Goal: Complete application form

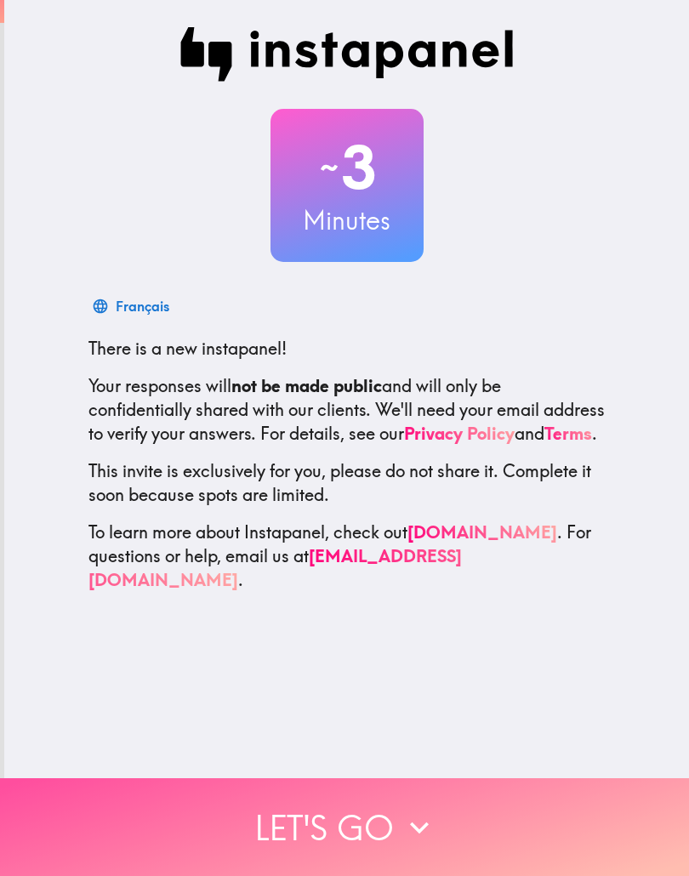
click at [202, 810] on button "Let's go" at bounding box center [344, 828] width 689 height 98
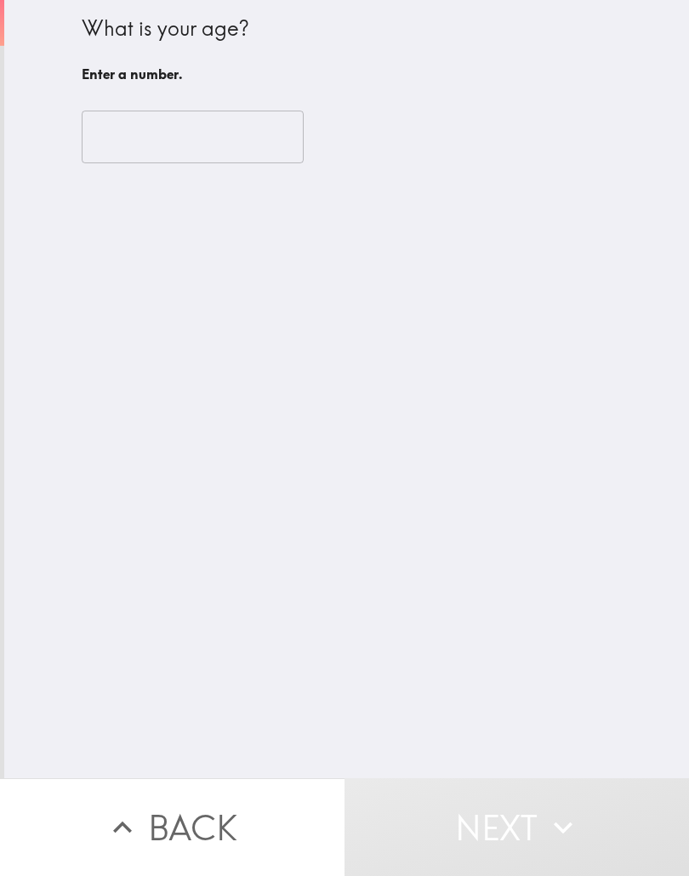
click at [248, 134] on input "number" at bounding box center [193, 137] width 222 height 53
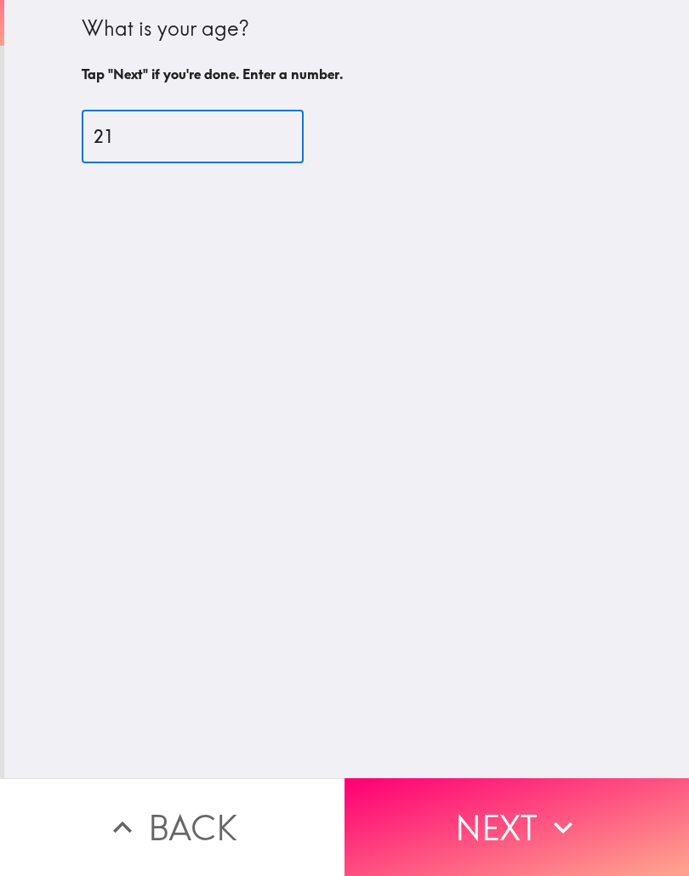
type input "21"
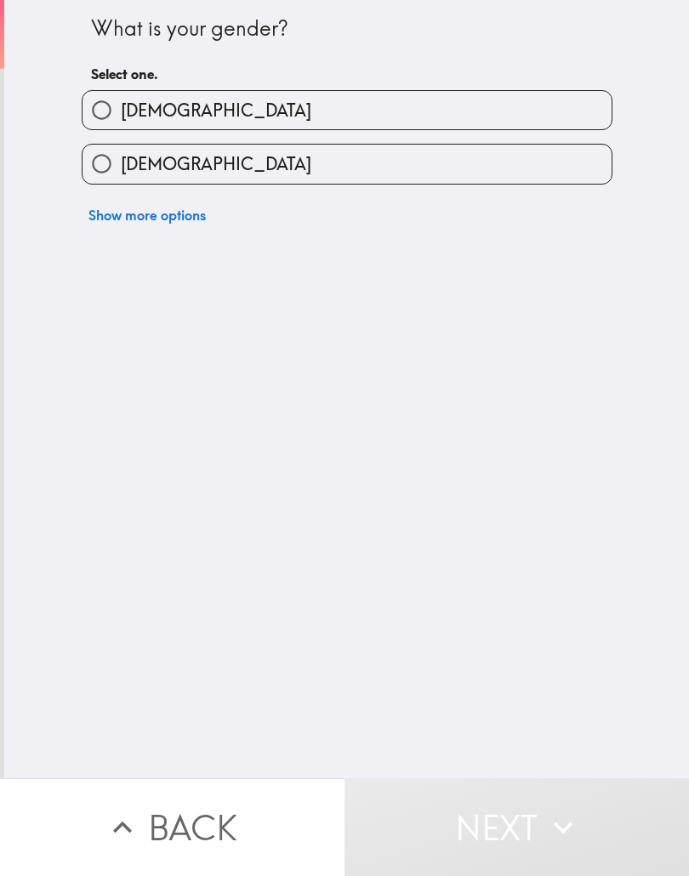
click at [207, 154] on label "[DEMOGRAPHIC_DATA]" at bounding box center [347, 164] width 529 height 38
click at [121, 154] on input "[DEMOGRAPHIC_DATA]" at bounding box center [102, 164] width 38 height 38
radio input "true"
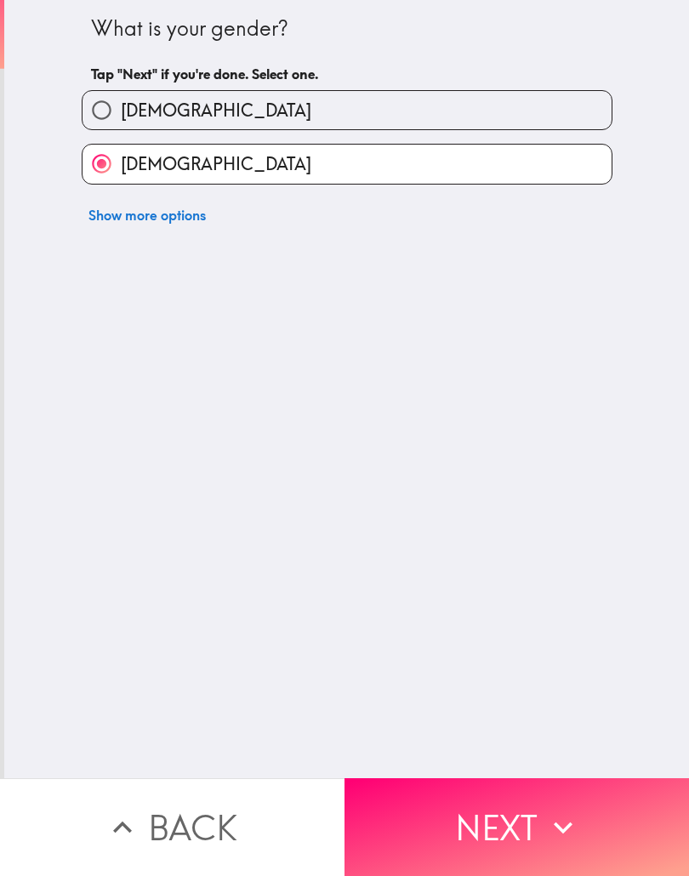
click at [505, 847] on button "Next" at bounding box center [517, 828] width 345 height 98
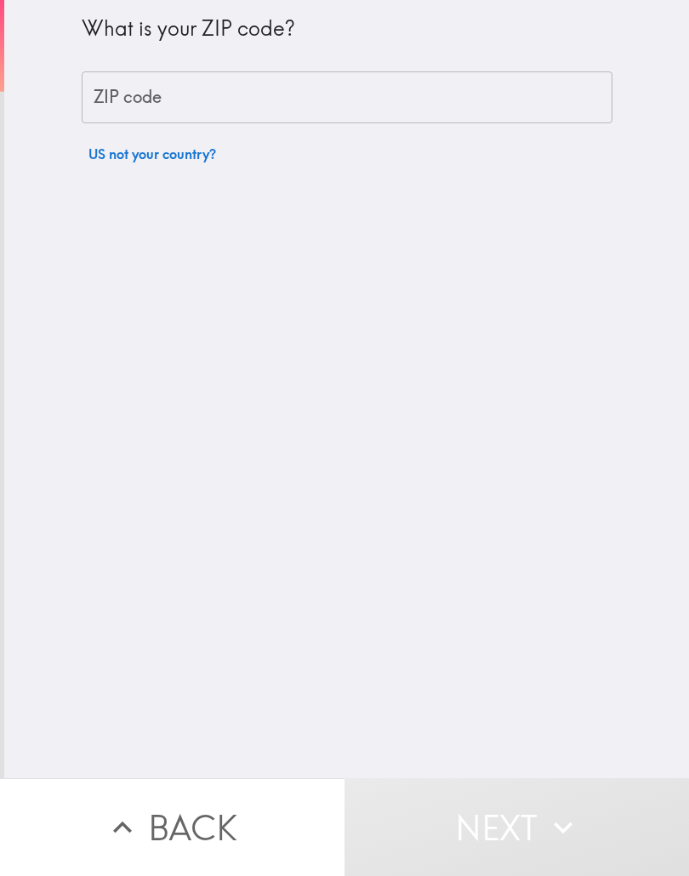
click at [280, 111] on input "ZIP code" at bounding box center [347, 97] width 531 height 53
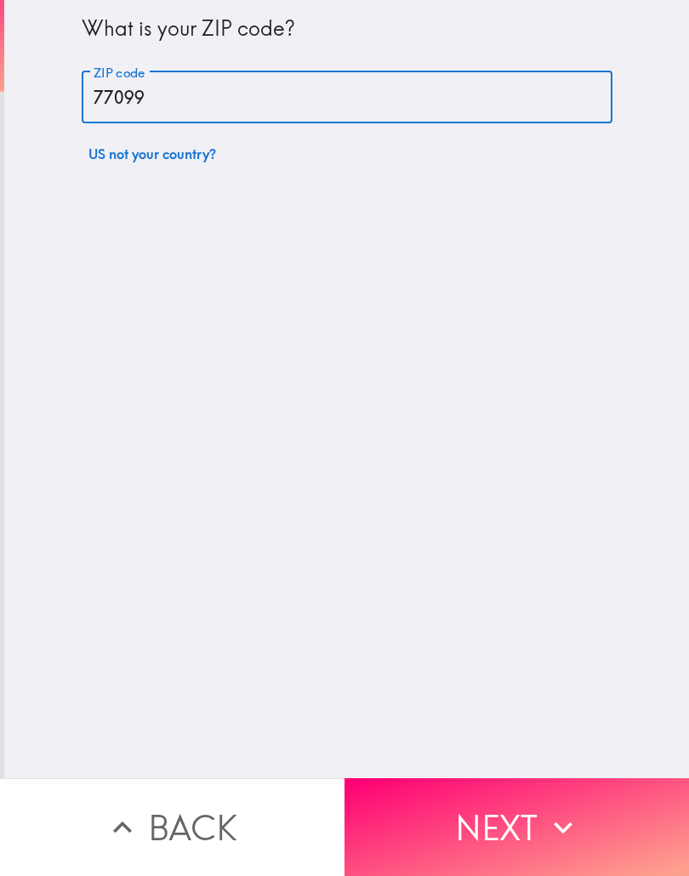
type input "77099"
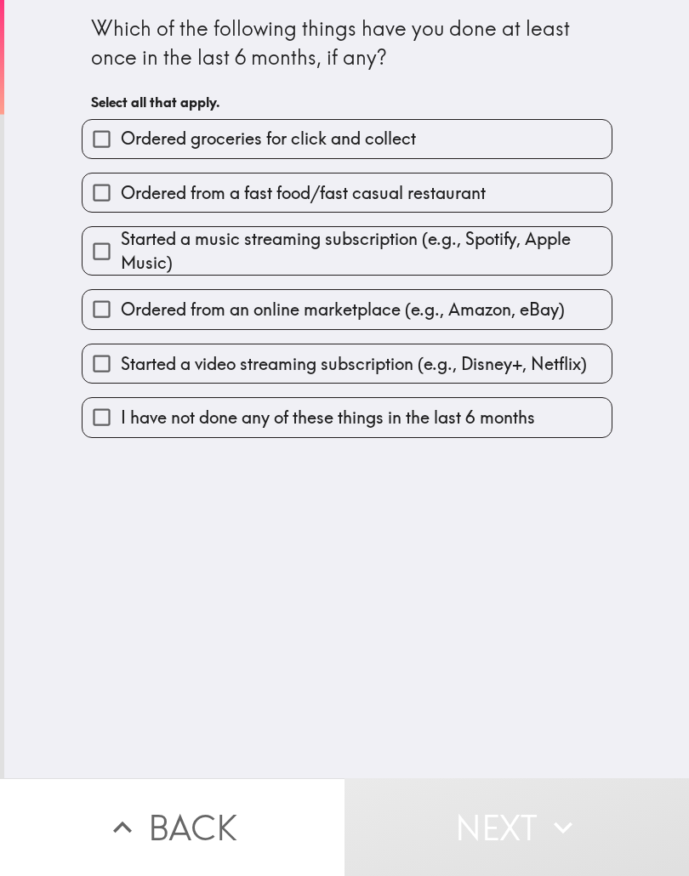
click at [109, 259] on input "Started a music streaming subscription (e.g., Spotify, Apple Music)" at bounding box center [102, 251] width 38 height 38
checkbox input "true"
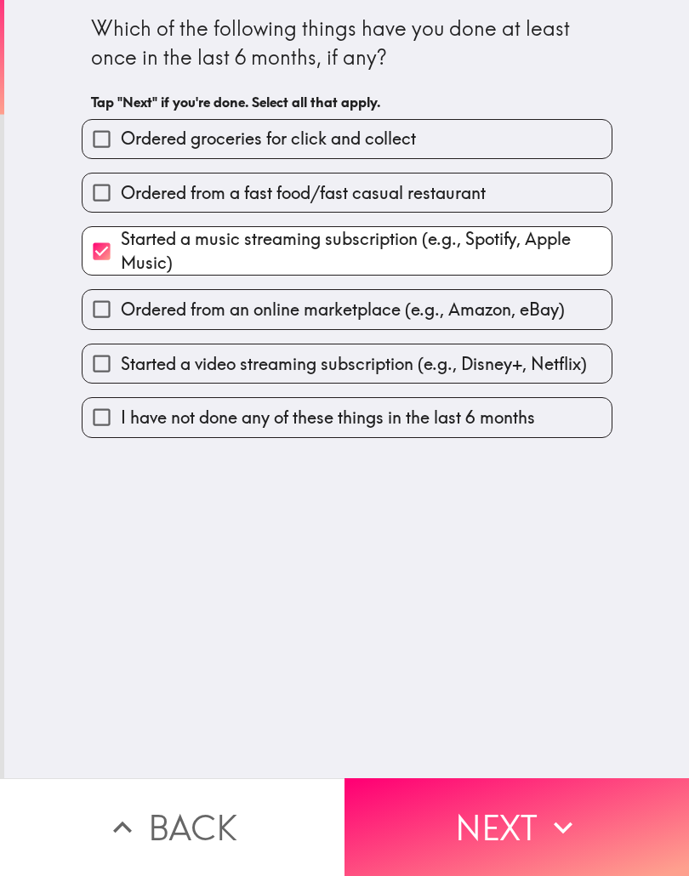
click at [471, 809] on button "Next" at bounding box center [517, 828] width 345 height 98
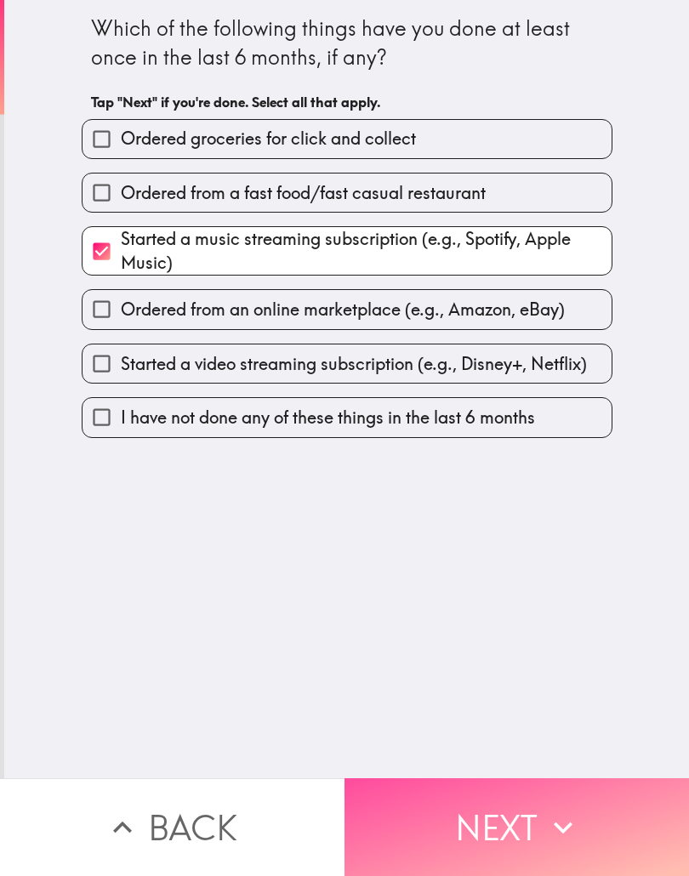
click at [548, 823] on icon "button" at bounding box center [563, 827] width 37 height 37
